Goal: Task Accomplishment & Management: Manage account settings

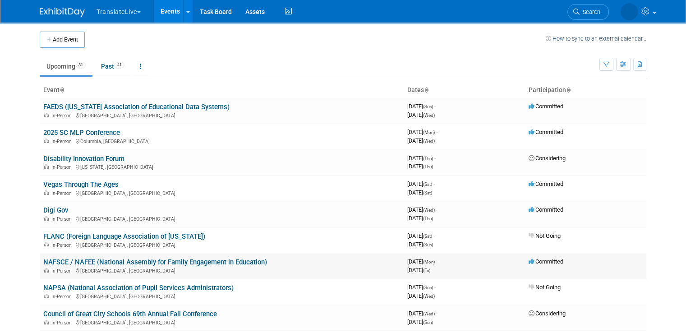
click at [160, 258] on link "NAFSCE / NAFEE (National Assembly for Family Engagement in Education)" at bounding box center [155, 262] width 224 height 8
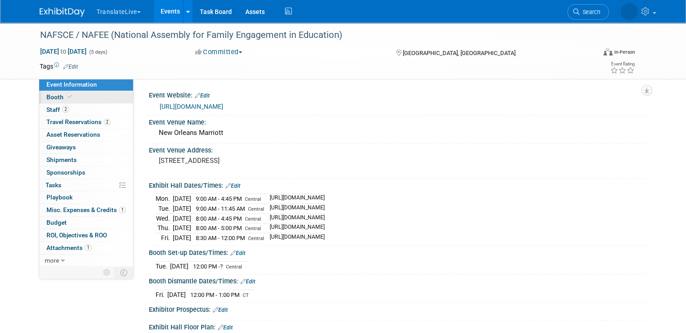
click at [75, 96] on link "Booth" at bounding box center [86, 97] width 94 height 12
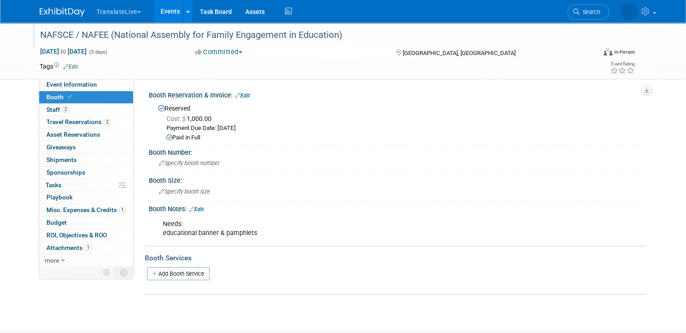
drag, startPoint x: 31, startPoint y: 32, endPoint x: 335, endPoint y: 41, distance: 304.6
click at [335, 41] on div "NAFSCE / NAFEE (National Assembly for Family Engagement in Education)" at bounding box center [311, 35] width 548 height 16
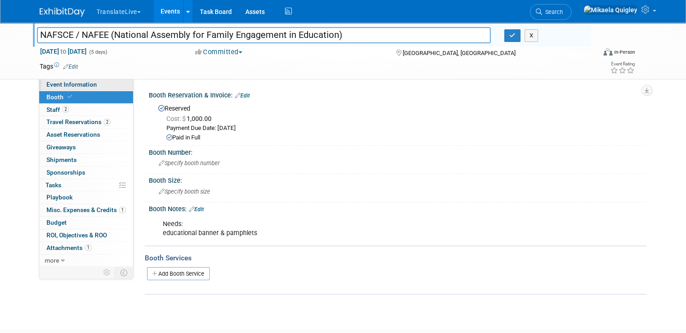
click at [86, 85] on span "Event Information" at bounding box center [71, 84] width 51 height 7
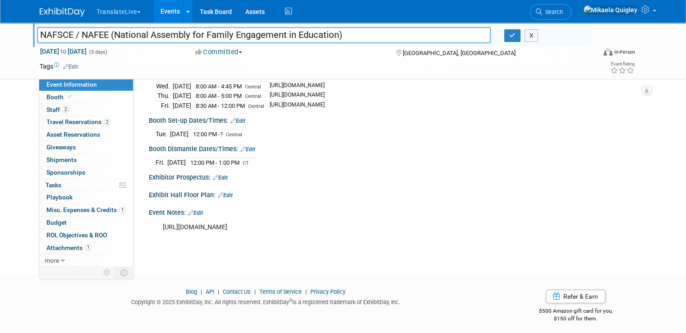
scroll to position [134, 0]
click at [234, 118] on link "Edit" at bounding box center [238, 119] width 15 height 6
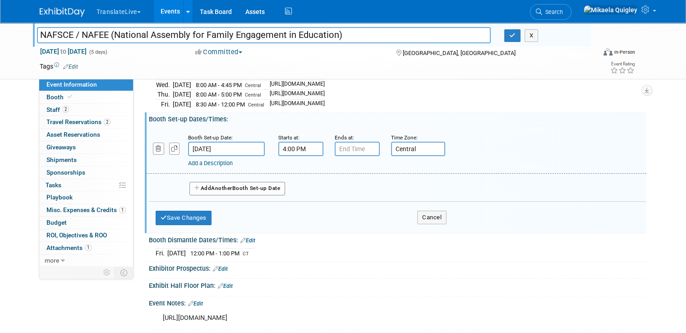
click at [332, 239] on div "Booth Dismantle Dates/Times: Edit" at bounding box center [398, 239] width 498 height 12
click at [425, 216] on button "Cancel" at bounding box center [431, 218] width 29 height 14
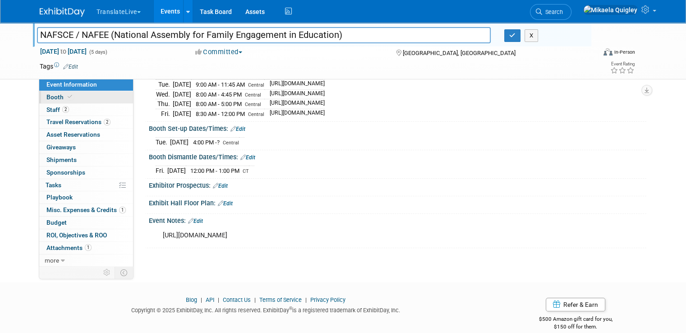
click at [88, 100] on link "Booth" at bounding box center [86, 97] width 94 height 12
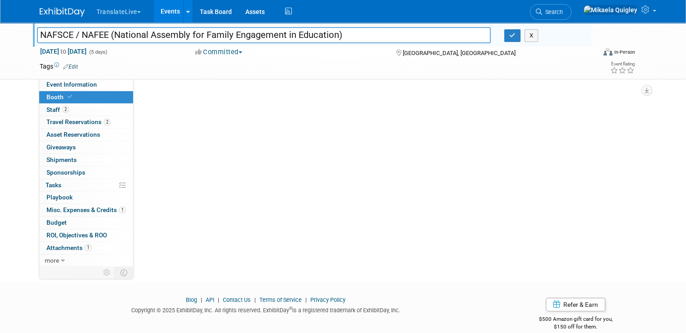
scroll to position [0, 0]
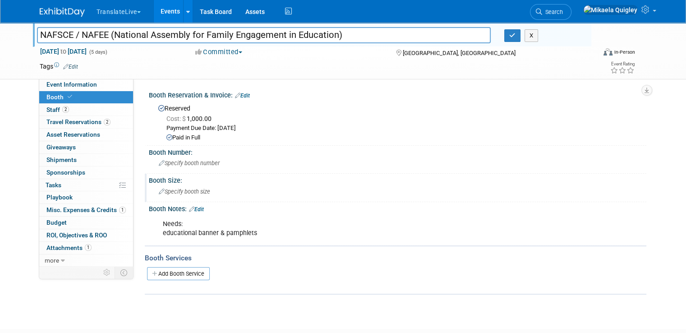
click at [212, 186] on div "Specify booth size" at bounding box center [398, 191] width 484 height 14
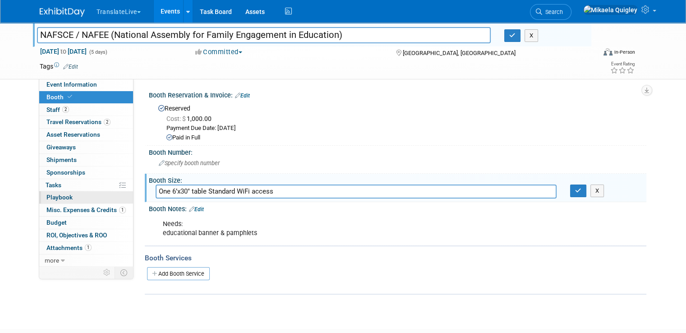
drag, startPoint x: 166, startPoint y: 189, endPoint x: 123, endPoint y: 201, distance: 44.4
click at [134, 199] on div "Event Website: Edit [URL][DOMAIN_NAME] Event Venue Name: New Orleans Marriott E…" at bounding box center [390, 171] width 513 height 187
drag, startPoint x: 187, startPoint y: 192, endPoint x: 301, endPoint y: 191, distance: 114.6
click at [301, 191] on input "6’x30" table Standard WiFi access" at bounding box center [356, 191] width 401 height 14
type input "6’x30" table"
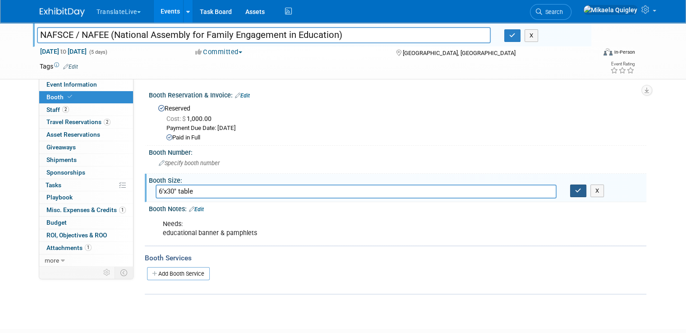
click at [586, 189] on button "button" at bounding box center [578, 190] width 16 height 13
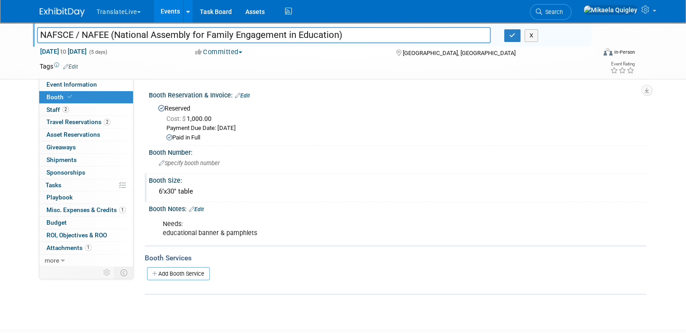
click at [195, 207] on link "Edit" at bounding box center [196, 209] width 15 height 6
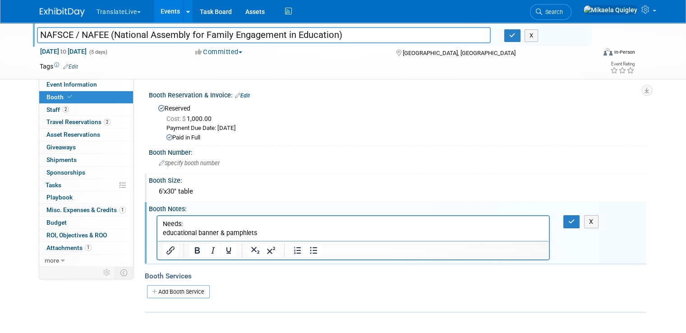
click at [293, 233] on p "Needs: educational banner & pamphlets" at bounding box center [353, 228] width 381 height 18
click at [597, 222] on button "X" at bounding box center [591, 221] width 14 height 13
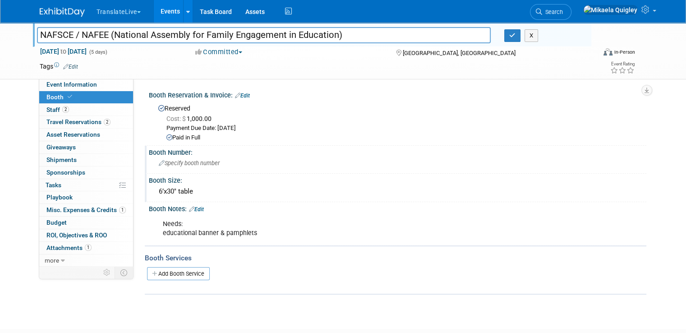
click at [512, 152] on div "Booth Number:" at bounding box center [398, 151] width 498 height 11
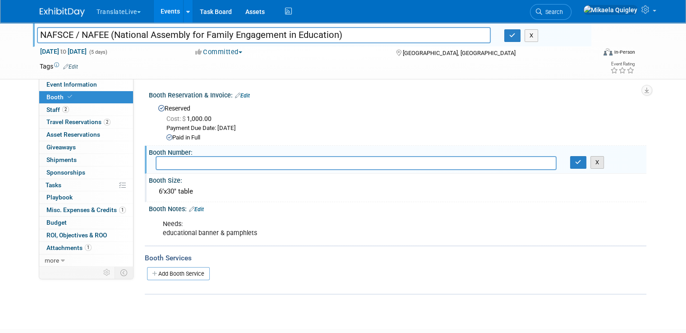
click at [603, 160] on button "X" at bounding box center [597, 162] width 14 height 13
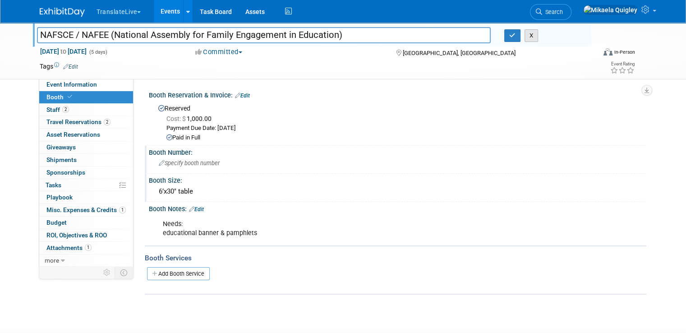
click at [539, 35] on button "X" at bounding box center [532, 35] width 14 height 13
